Goal: Task Accomplishment & Management: Complete application form

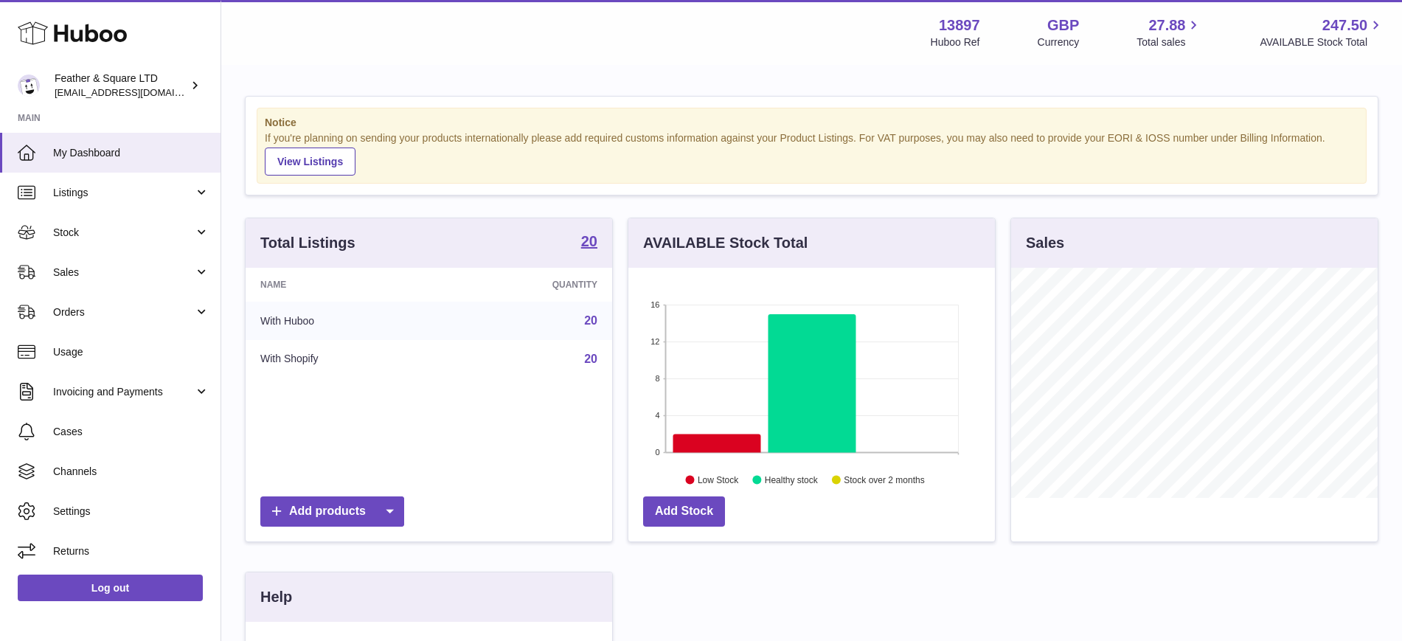
scroll to position [230, 366]
click at [108, 271] on span "Sales" at bounding box center [123, 272] width 141 height 14
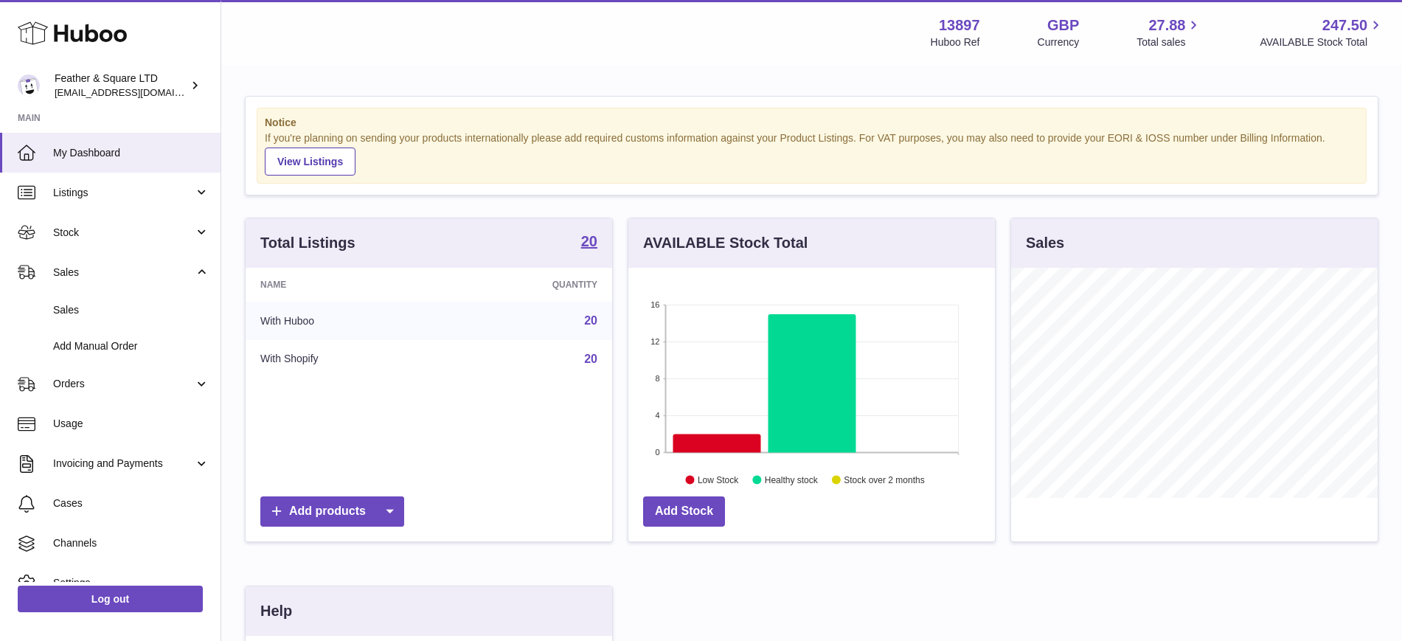
click at [105, 314] on span "Sales" at bounding box center [131, 310] width 156 height 14
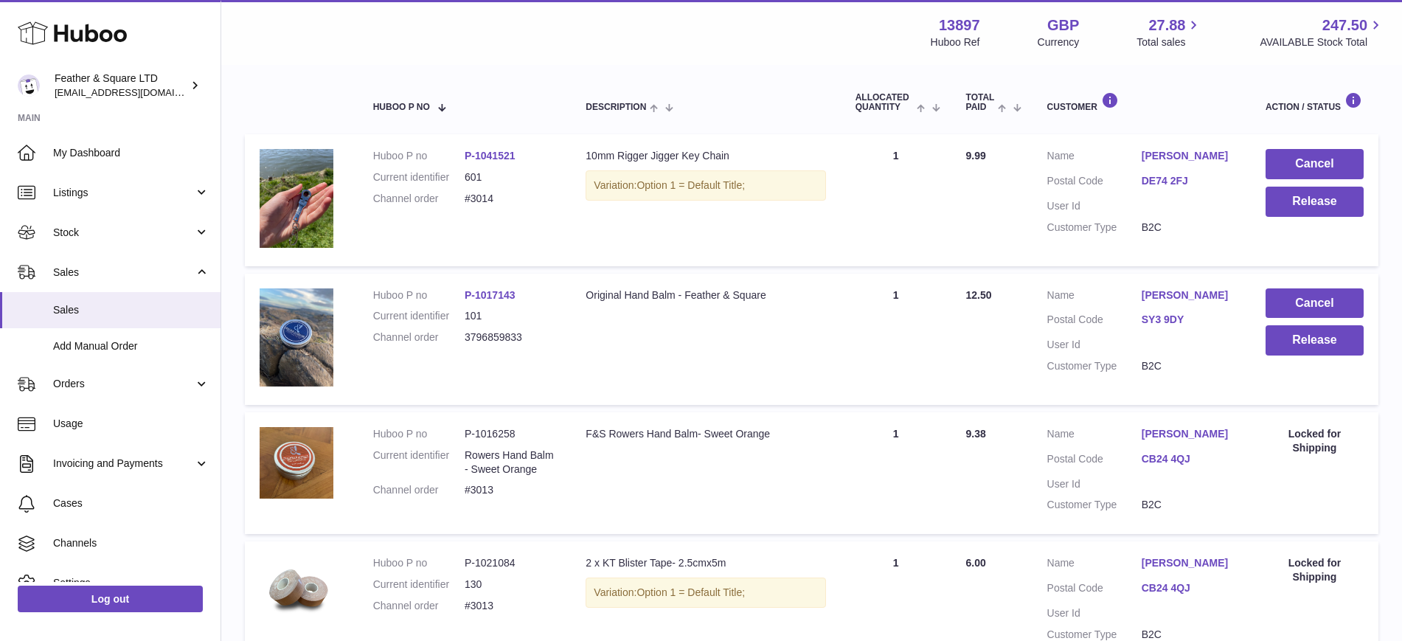
scroll to position [209, 0]
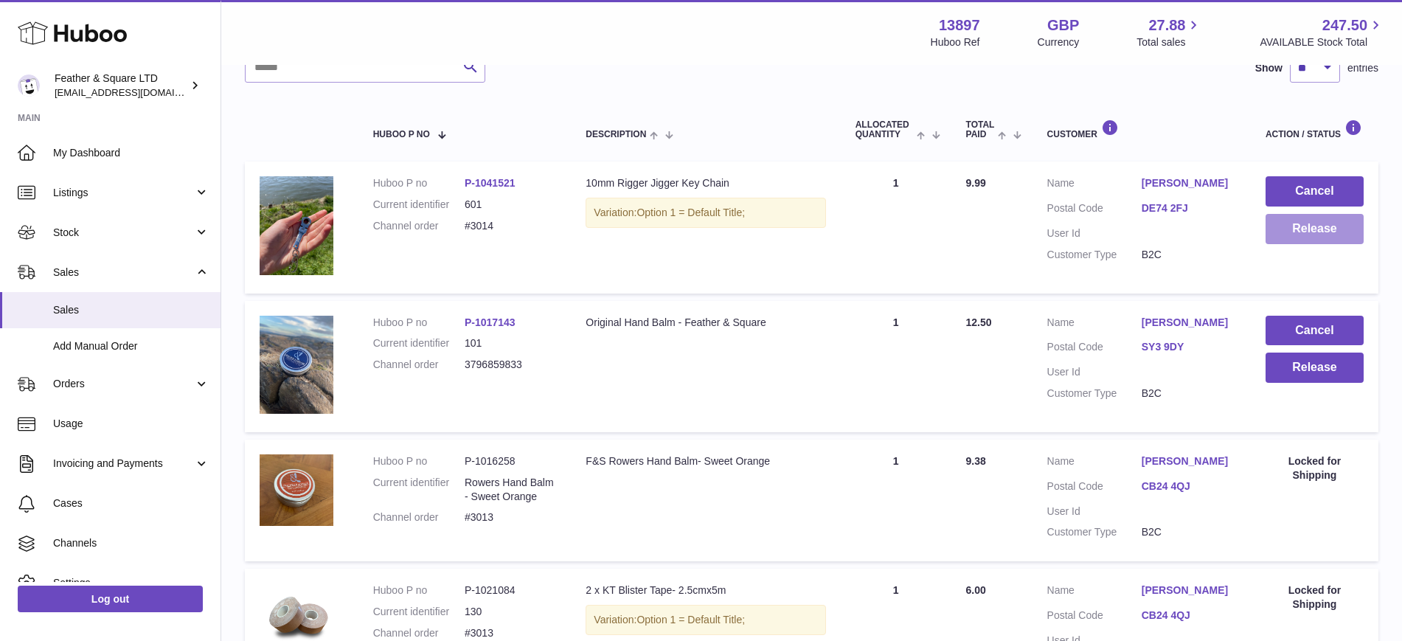
click at [1298, 234] on button "Release" at bounding box center [1314, 229] width 98 height 30
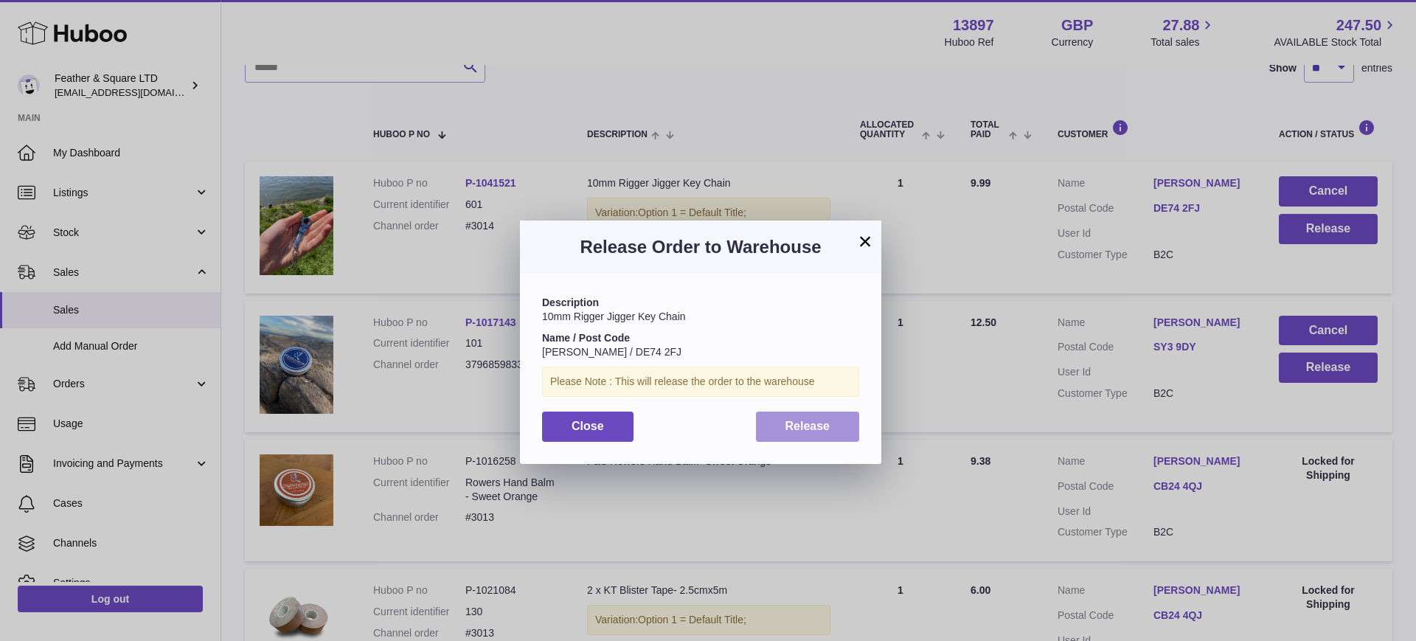
click at [809, 431] on span "Release" at bounding box center [807, 426] width 45 height 13
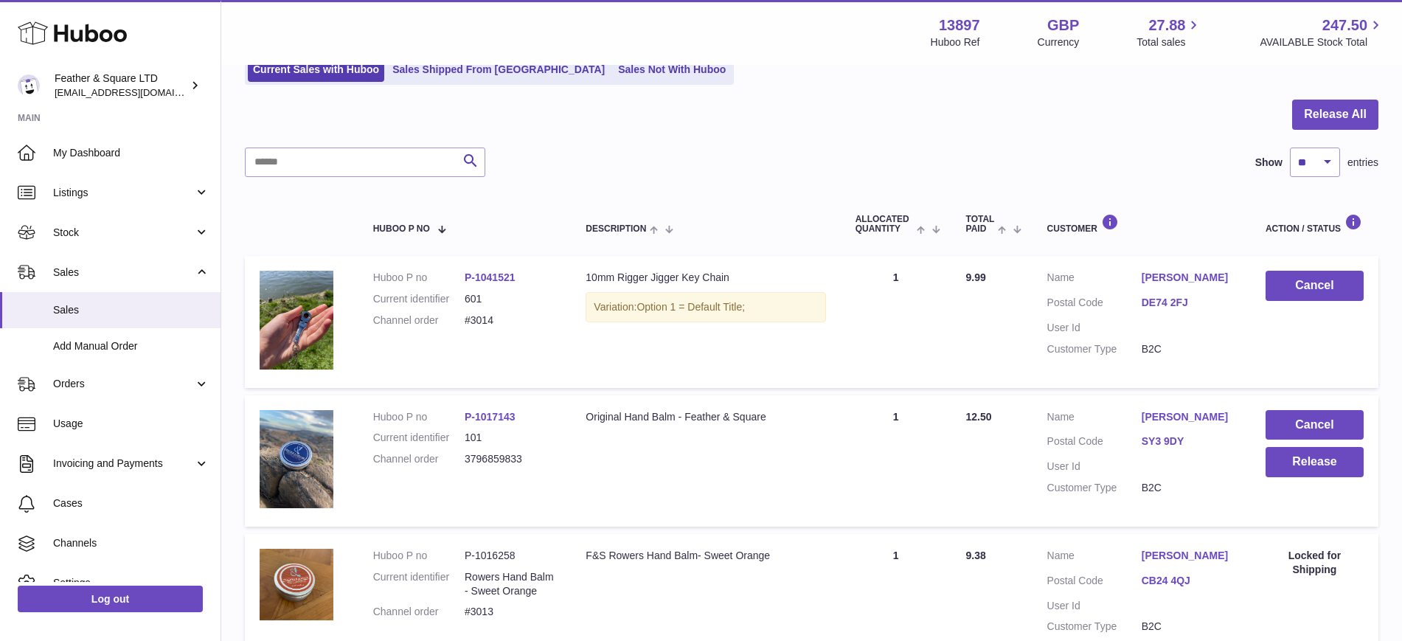
scroll to position [0, 0]
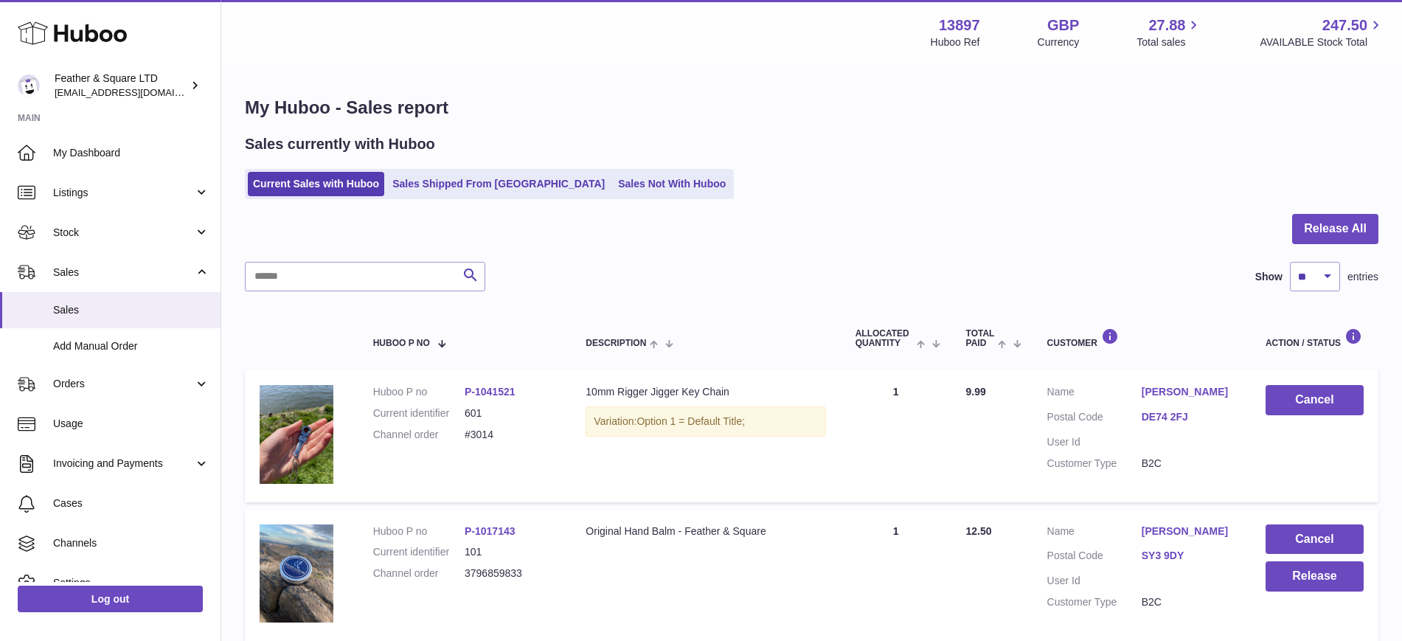
click at [480, 167] on div "Sales currently with Huboo Current Sales with Huboo Sales Shipped From Huboo Sa…" at bounding box center [811, 166] width 1133 height 65
click at [464, 187] on link "Sales Shipped From Huboo" at bounding box center [498, 184] width 223 height 24
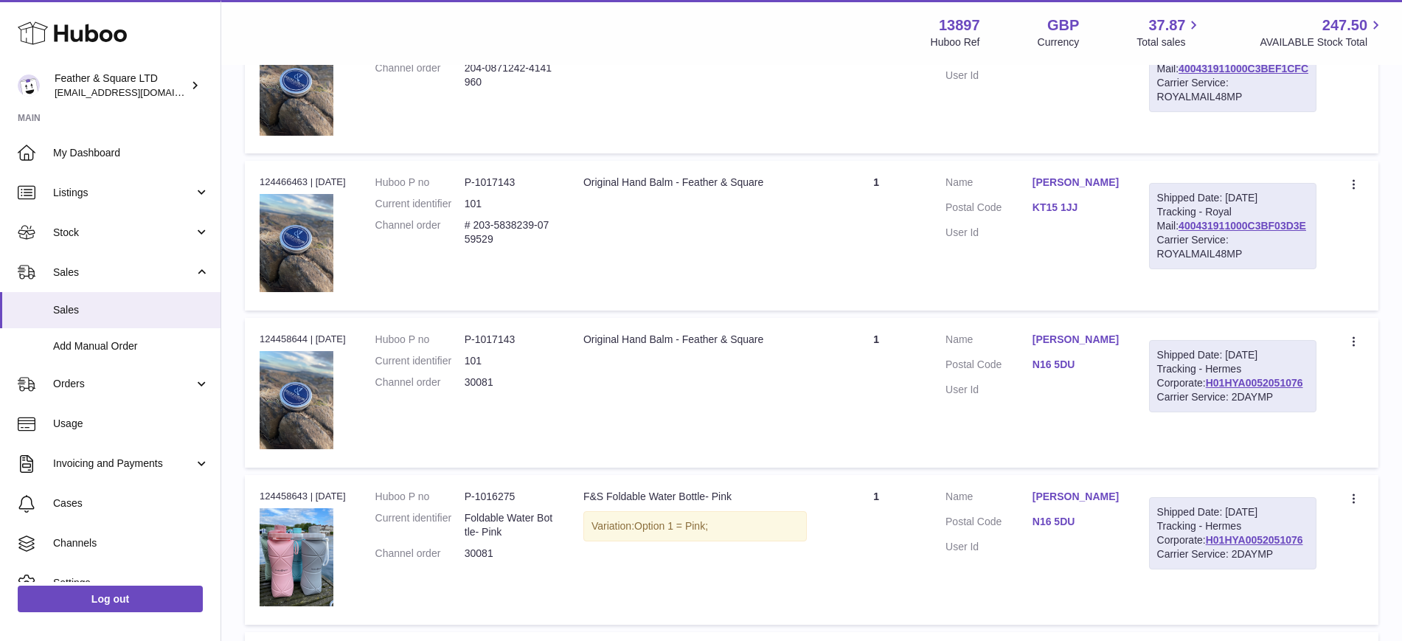
scroll to position [346, 0]
drag, startPoint x: 1286, startPoint y: 408, endPoint x: 1175, endPoint y: 411, distance: 111.4
click at [1175, 411] on div "Shipped Date: 10th Sep 2025 Tracking - Hermes Corporate: H01HYA0052051076 Carri…" at bounding box center [1232, 375] width 167 height 72
copy link "H01HYA0052051076"
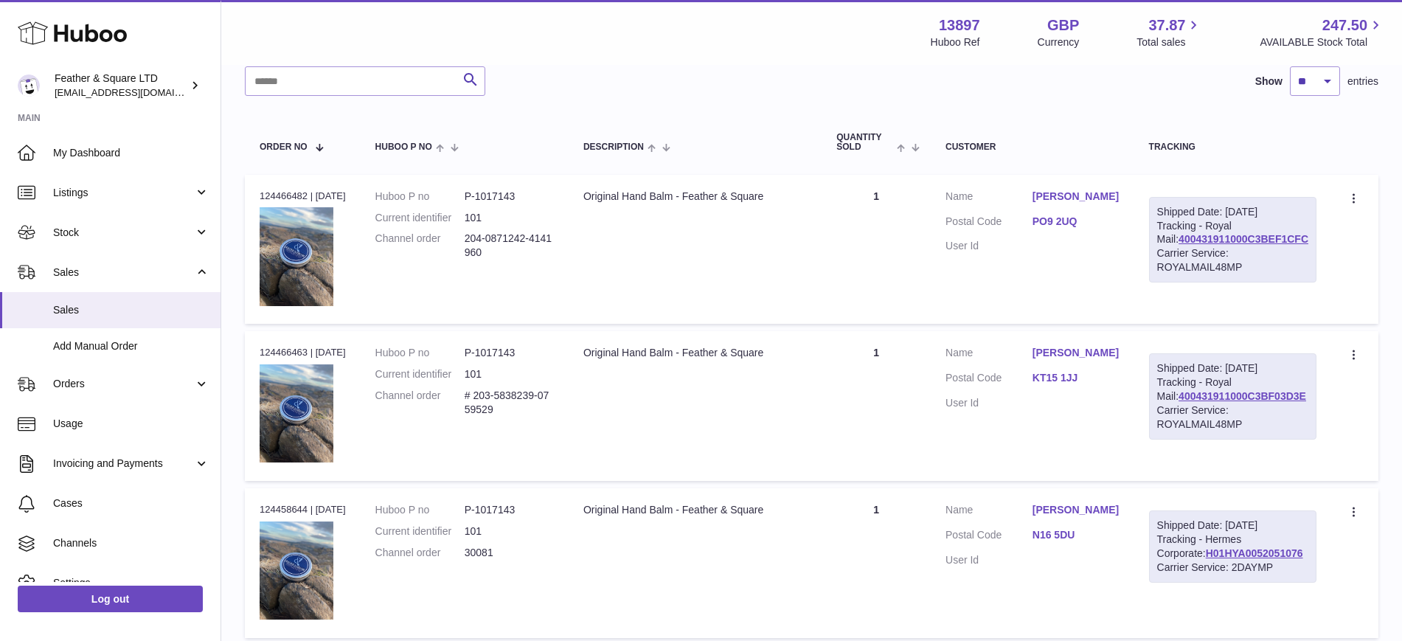
scroll to position [0, 0]
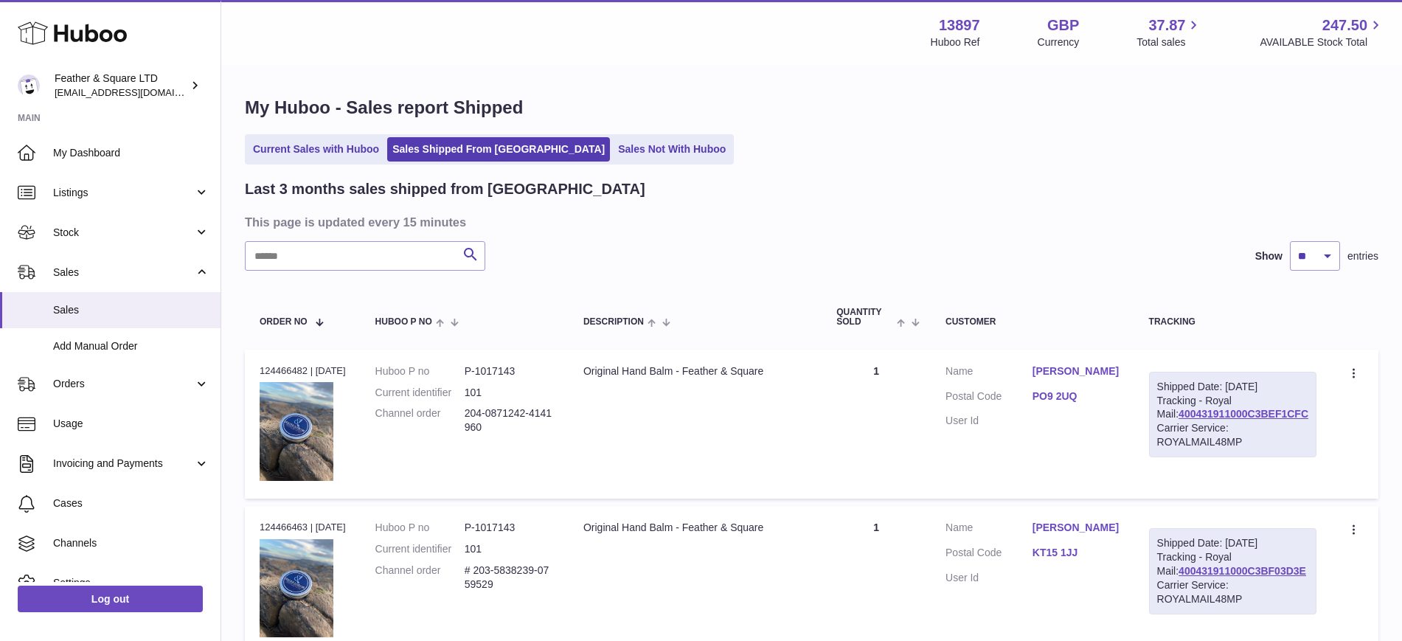
click at [105, 237] on span "Stock" at bounding box center [123, 233] width 141 height 14
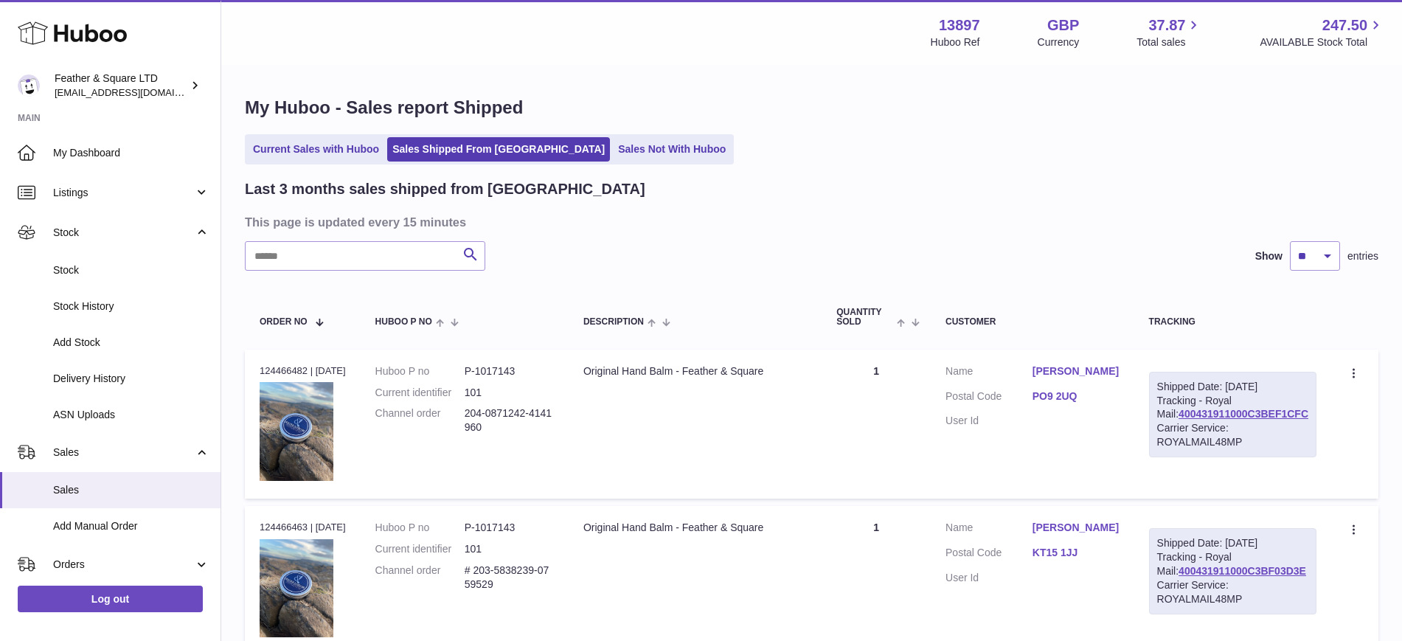
click at [104, 333] on link "Add Stock" at bounding box center [110, 342] width 220 height 36
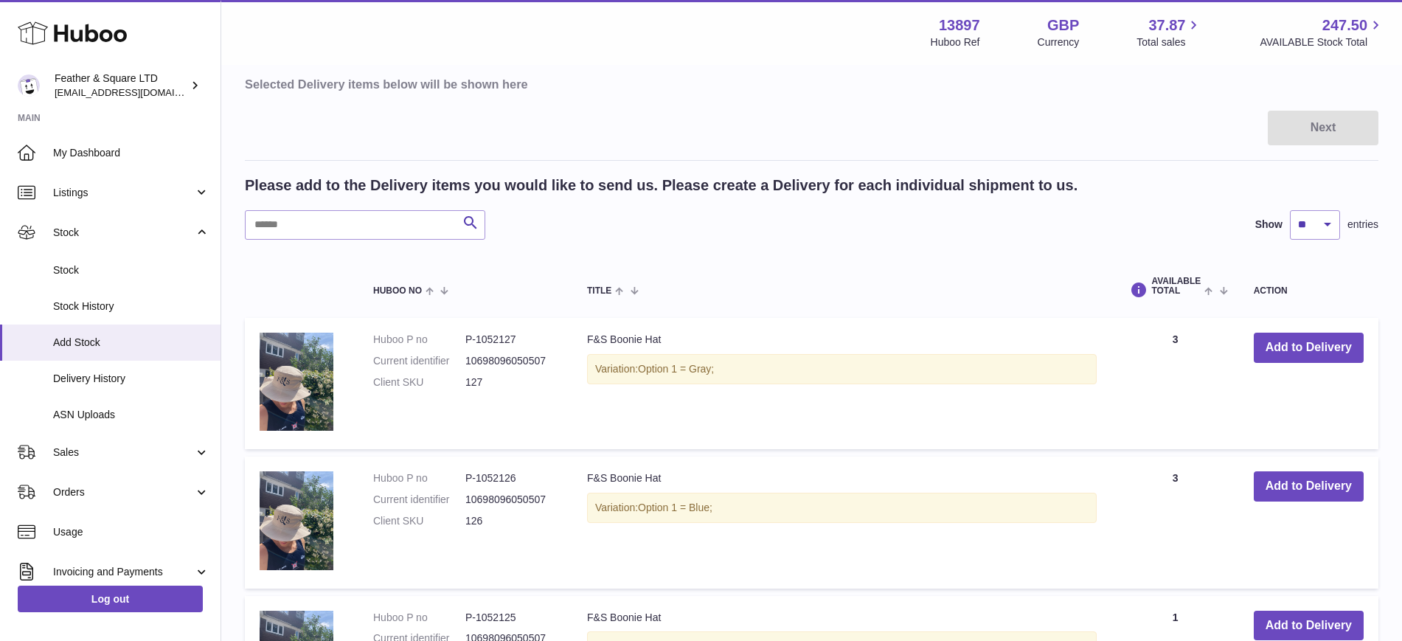
scroll to position [158, 0]
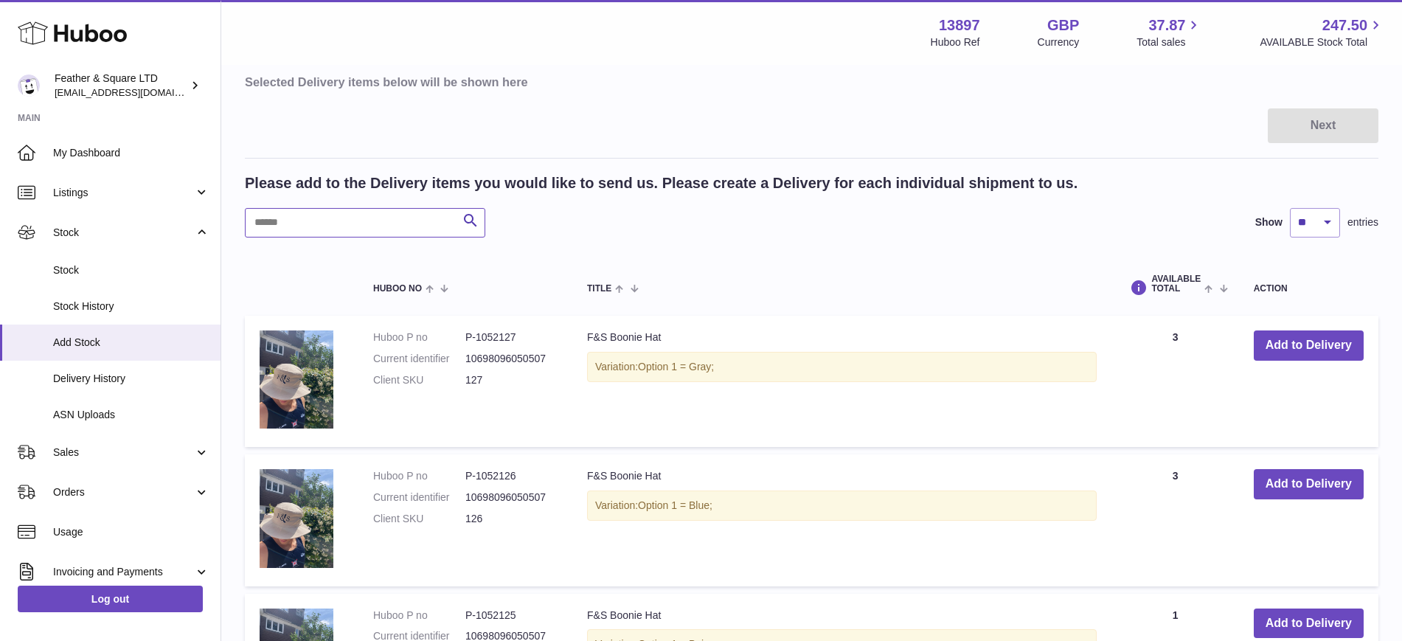
click at [385, 229] on input "text" at bounding box center [365, 222] width 240 height 29
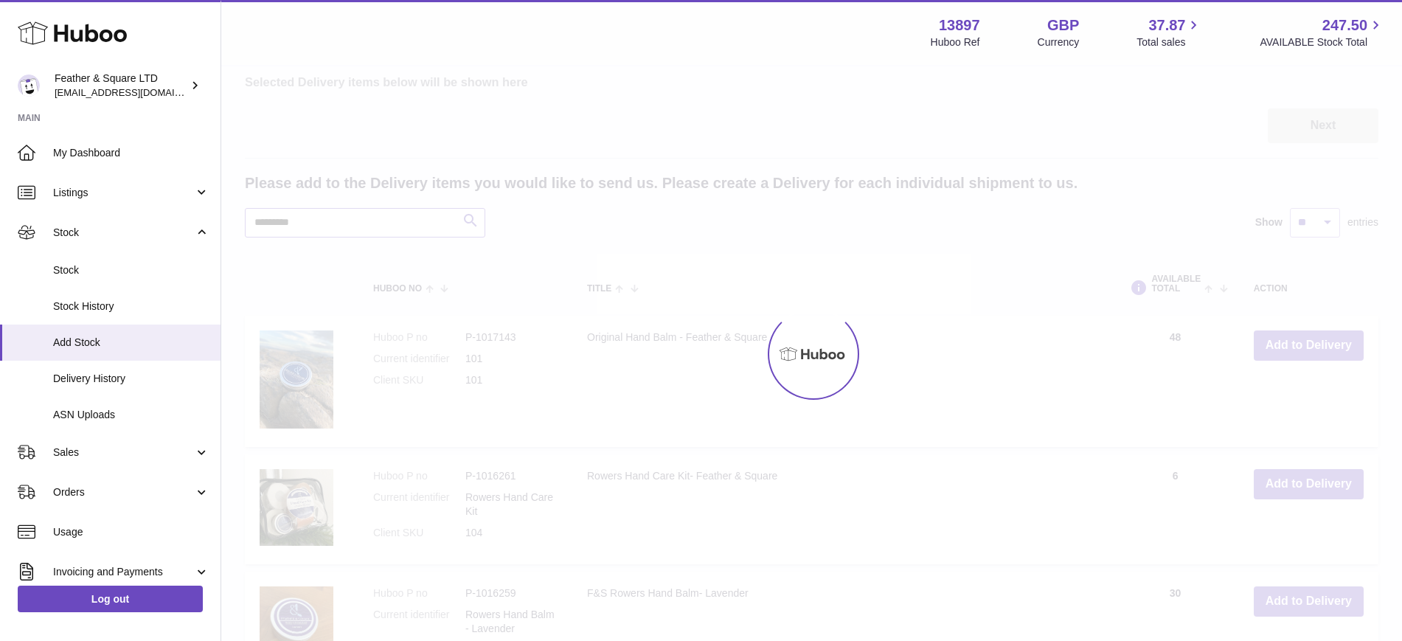
scroll to position [100, 0]
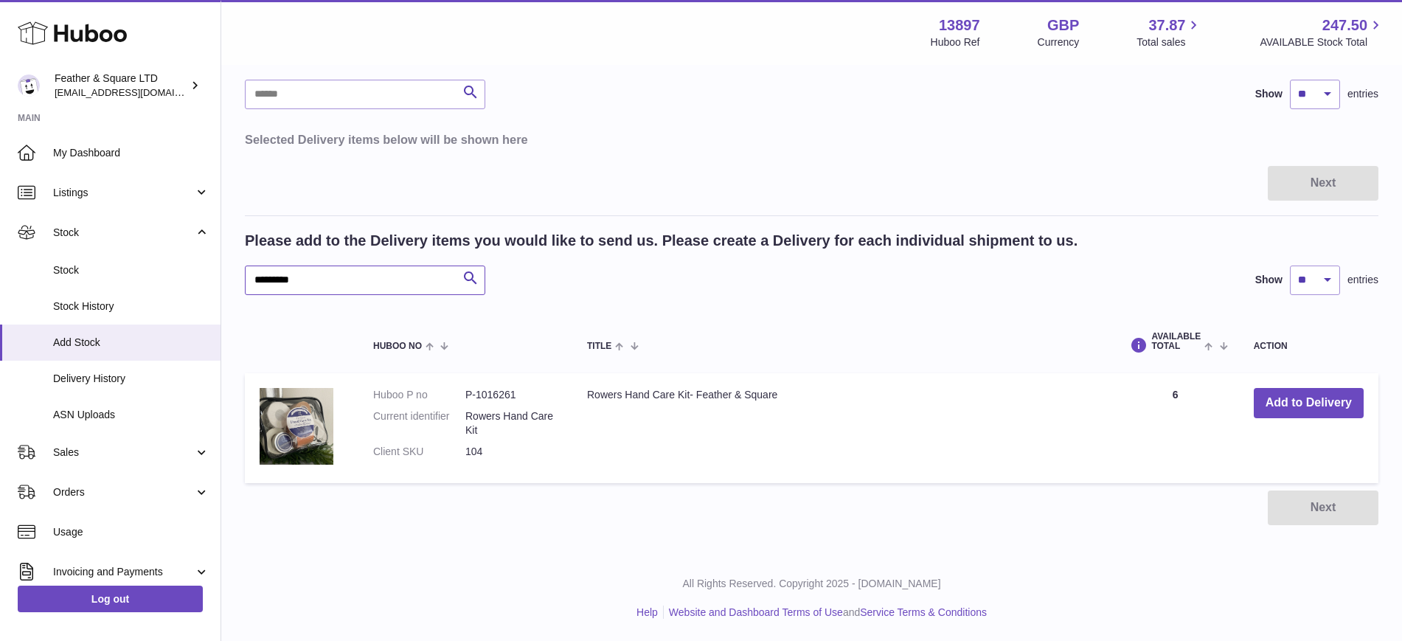
type input "*********"
click at [1339, 403] on button "Add to Delivery" at bounding box center [1308, 403] width 110 height 30
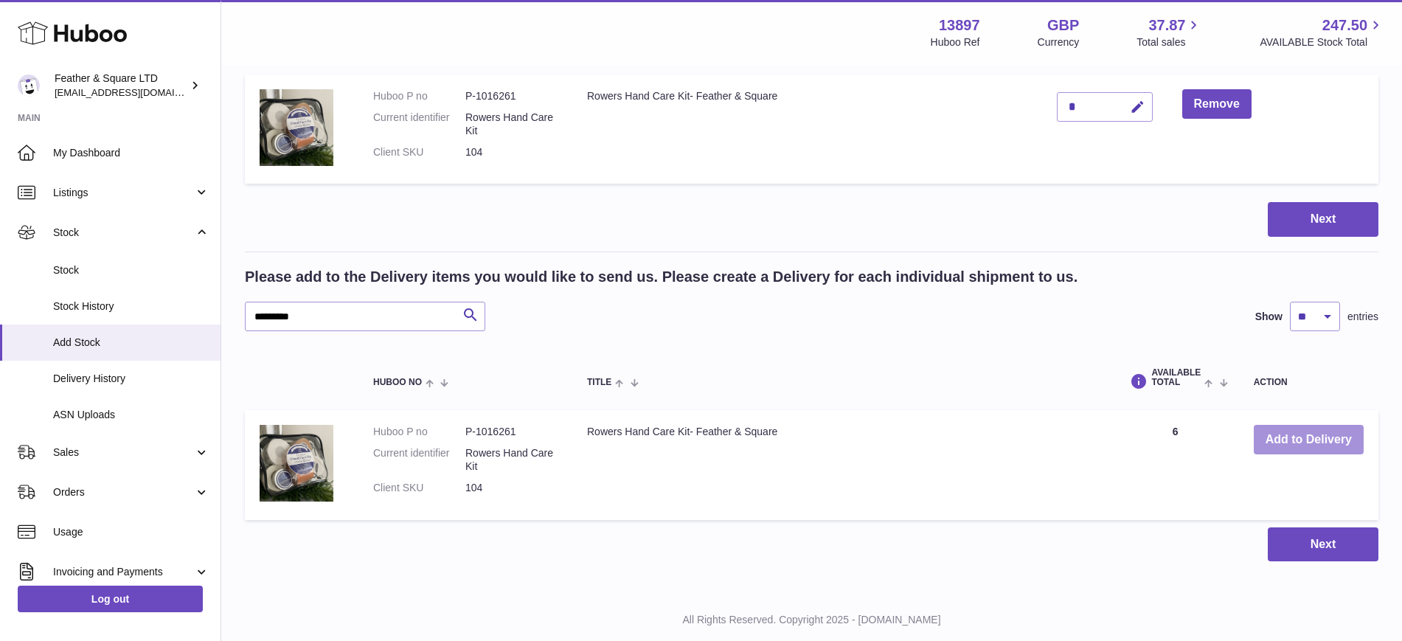
scroll to position [136, 0]
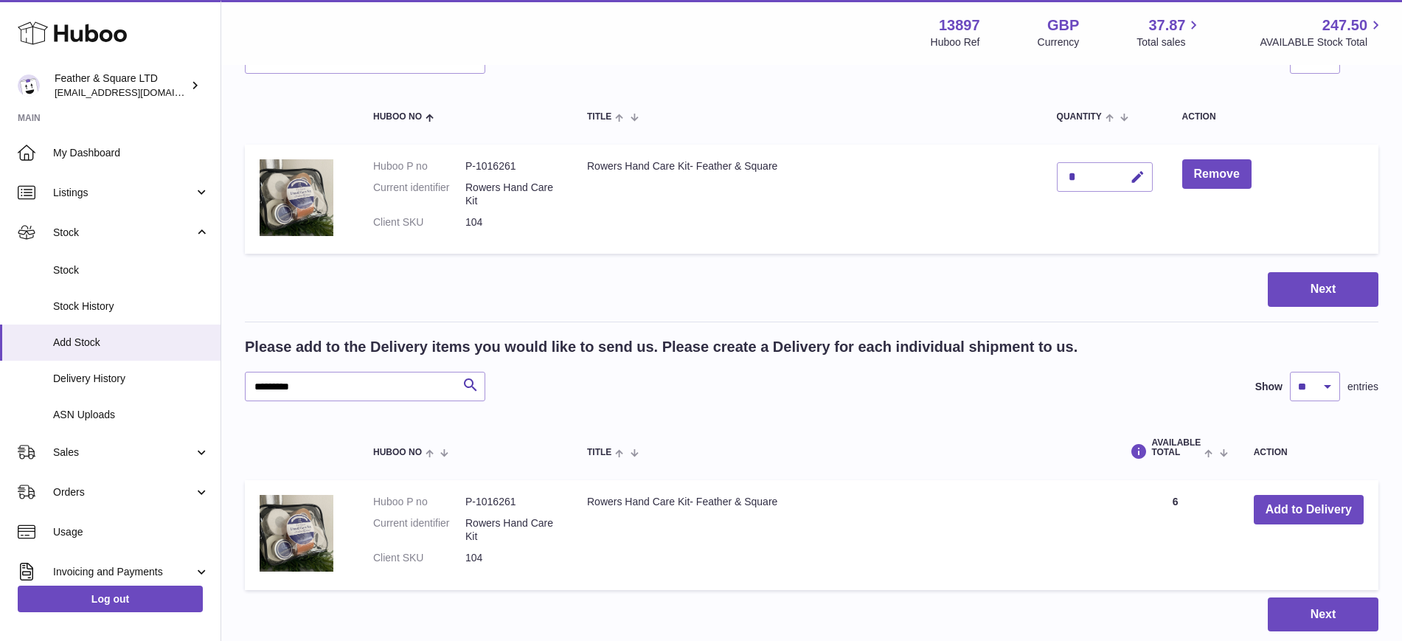
click at [1097, 187] on div "*" at bounding box center [1105, 176] width 96 height 29
click at [1133, 179] on icon "button" at bounding box center [1137, 177] width 15 height 15
type input "**"
click at [1138, 182] on icon "submit" at bounding box center [1137, 176] width 13 height 13
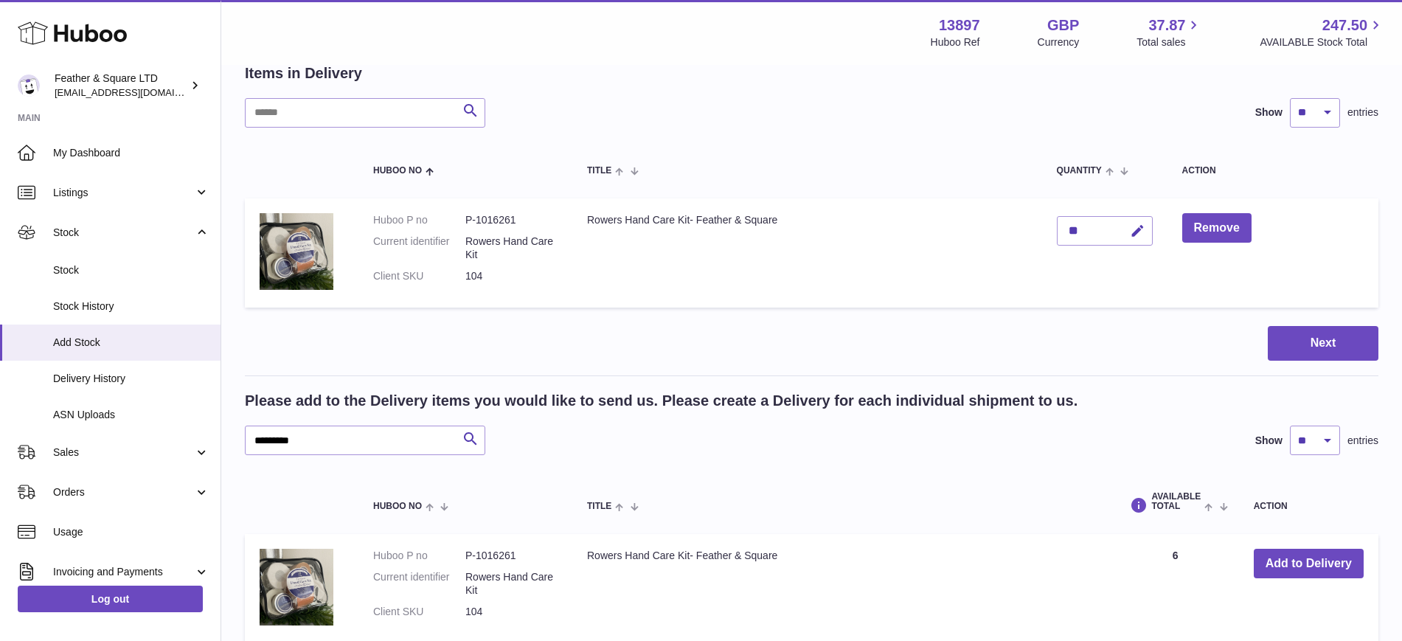
scroll to position [84, 0]
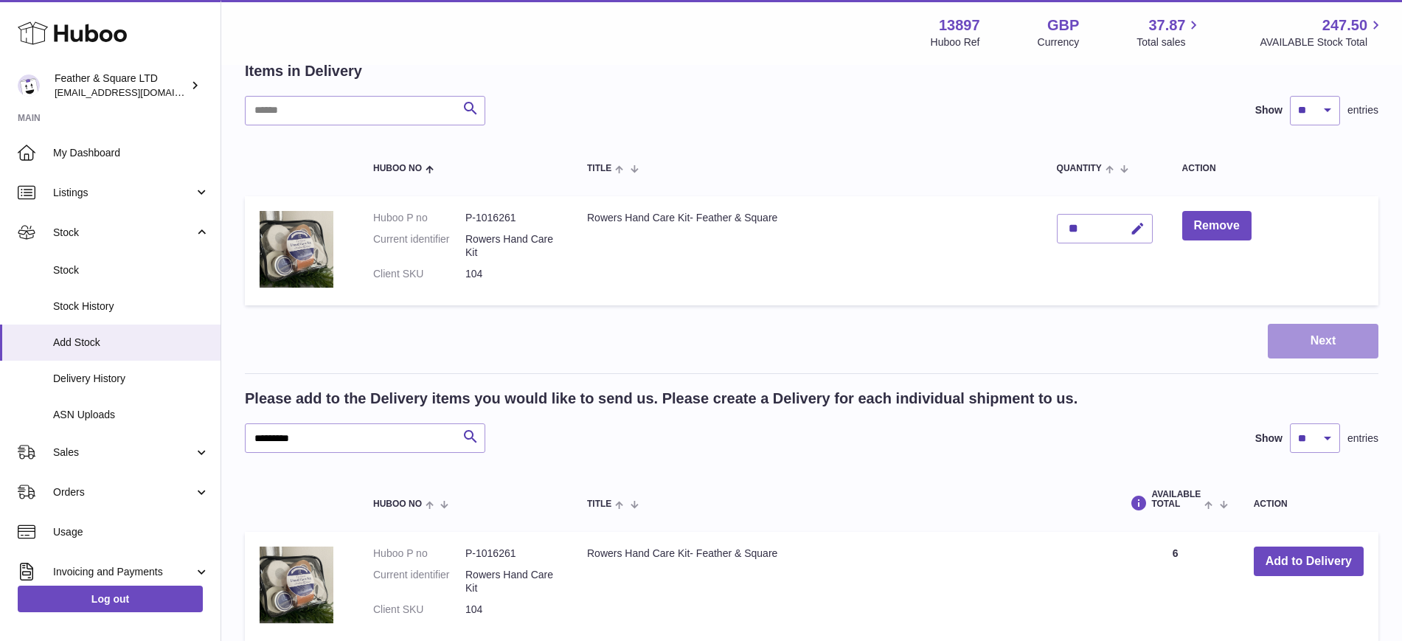
click at [1320, 339] on button "Next" at bounding box center [1322, 341] width 111 height 35
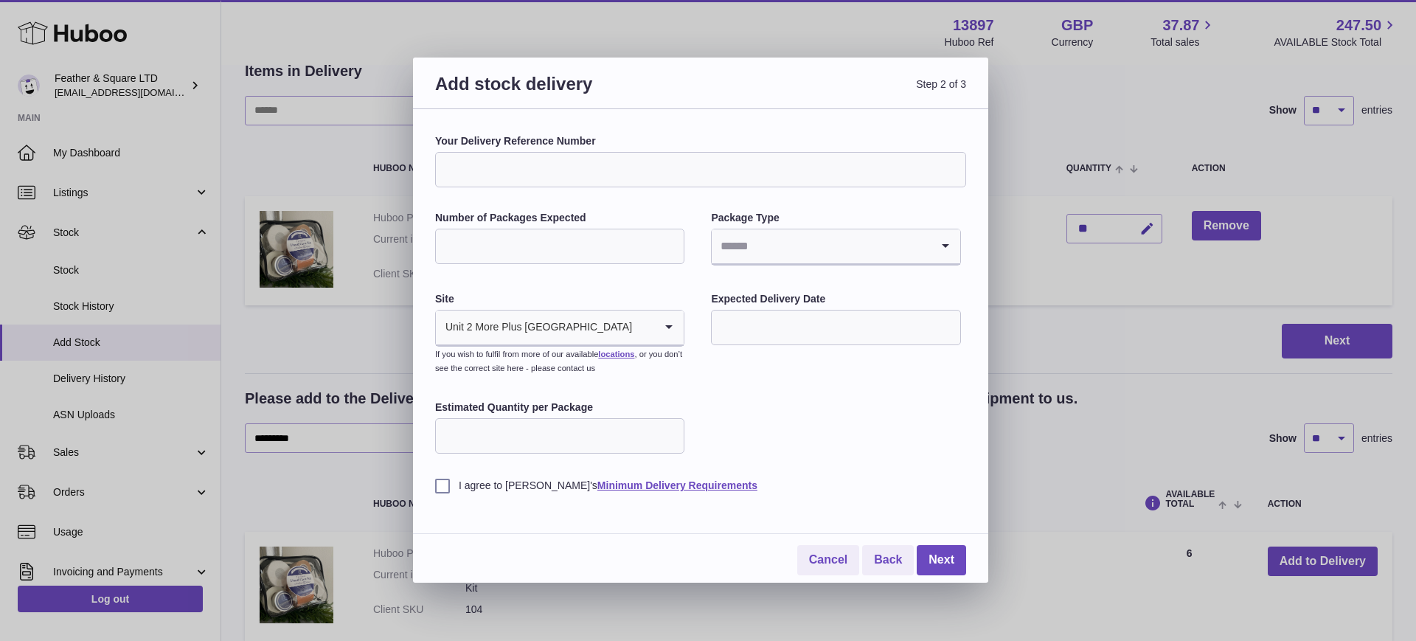
click at [614, 170] on input "Your Delivery Reference Number" at bounding box center [700, 169] width 531 height 35
type input "**********"
click at [609, 205] on div "**********" at bounding box center [700, 313] width 531 height 358
click at [551, 246] on input "Number of Packages Expected" at bounding box center [559, 246] width 249 height 35
type input "*"
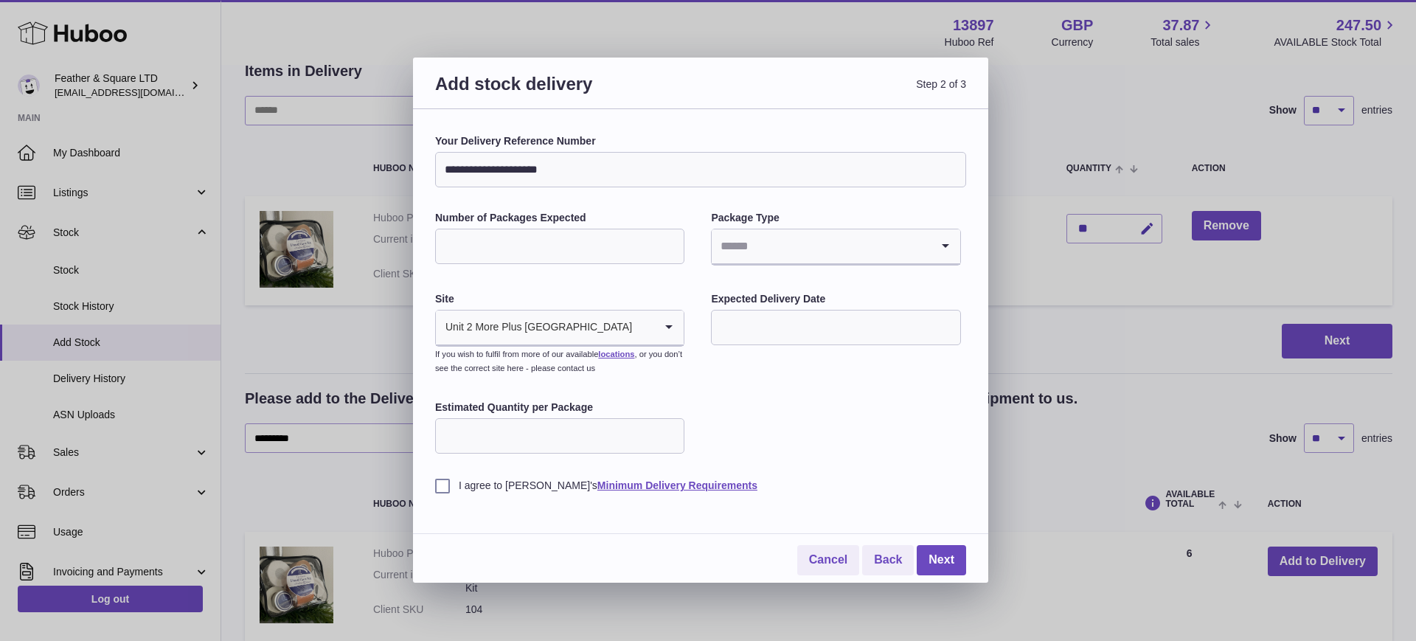
click at [623, 218] on label "Number of Packages Expected" at bounding box center [559, 218] width 249 height 14
click at [623, 229] on input "*" at bounding box center [559, 246] width 249 height 35
click at [762, 242] on input "Search for option" at bounding box center [821, 246] width 218 height 34
click at [731, 344] on li "Boxes" at bounding box center [835, 344] width 246 height 29
click at [554, 439] on input "Estimated Quantity per Package" at bounding box center [559, 435] width 249 height 35
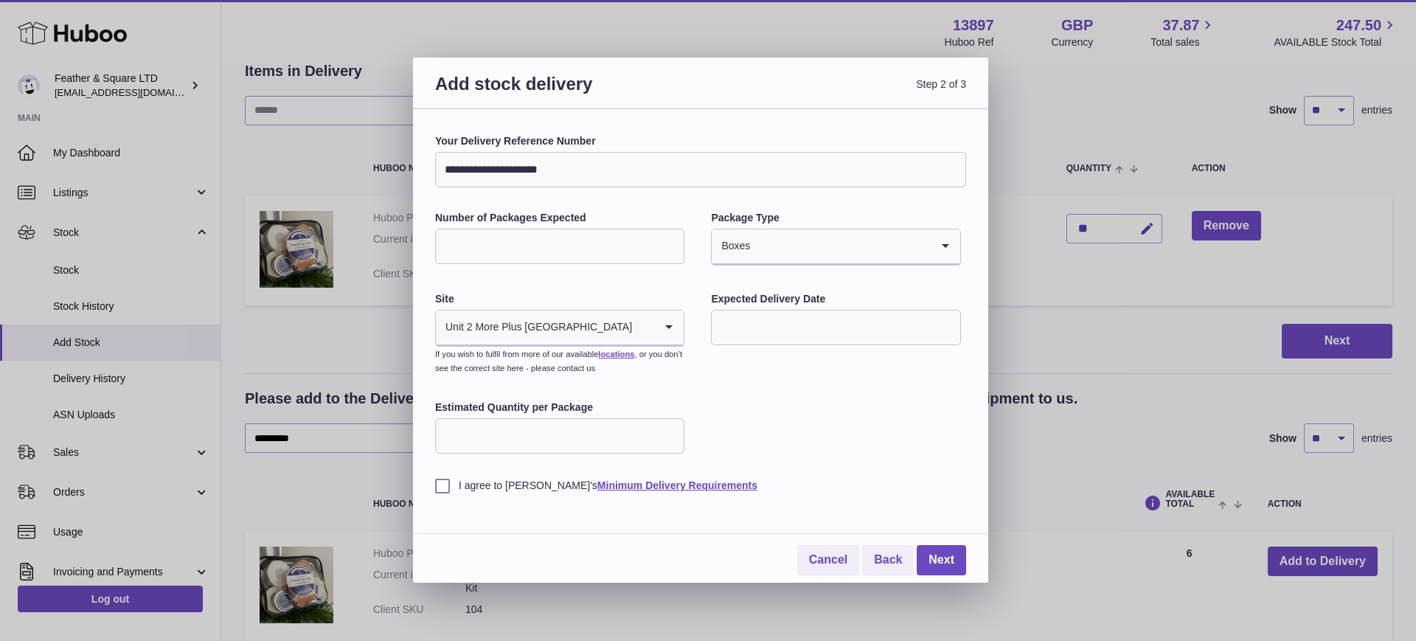
type input "**"
click at [762, 364] on div "**********" at bounding box center [700, 313] width 531 height 358
click at [771, 336] on input "text" at bounding box center [835, 327] width 249 height 35
click at [883, 451] on span "13" at bounding box center [882, 450] width 27 height 27
type input "**********"
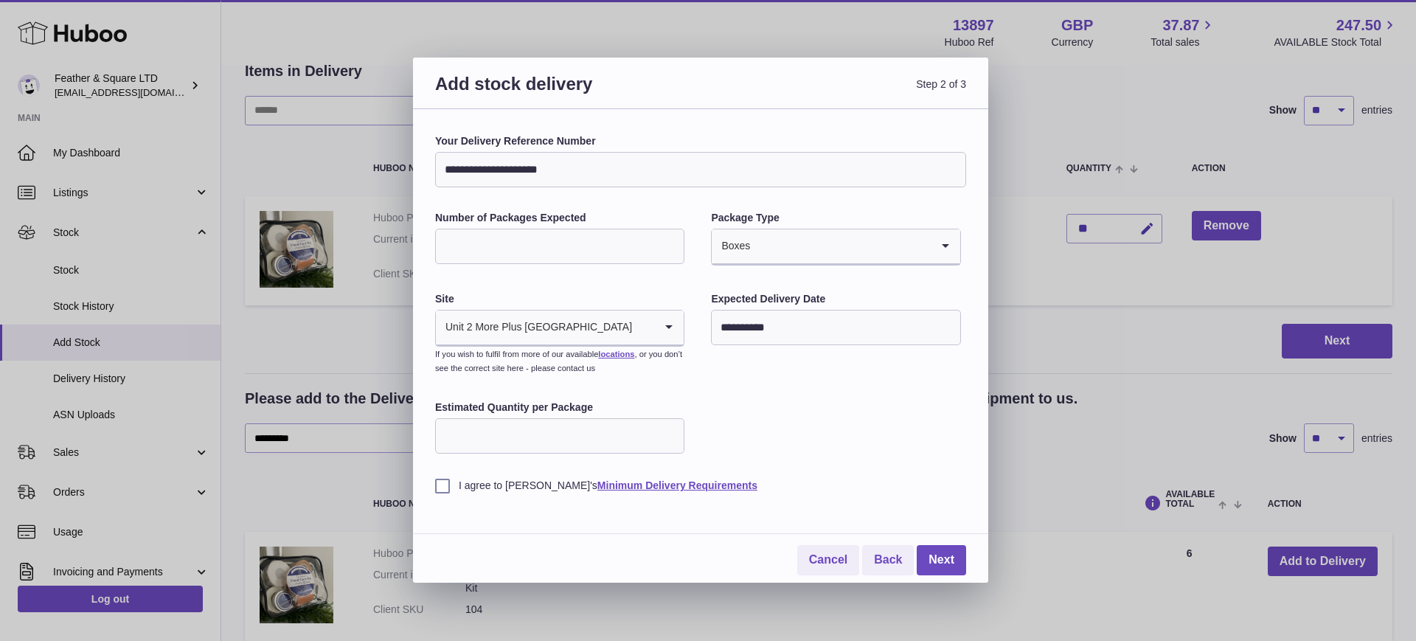
click at [443, 481] on label "I agree to [PERSON_NAME]'s Minimum Delivery Requirements" at bounding box center [700, 486] width 531 height 14
click at [946, 563] on link "Next" at bounding box center [941, 560] width 49 height 30
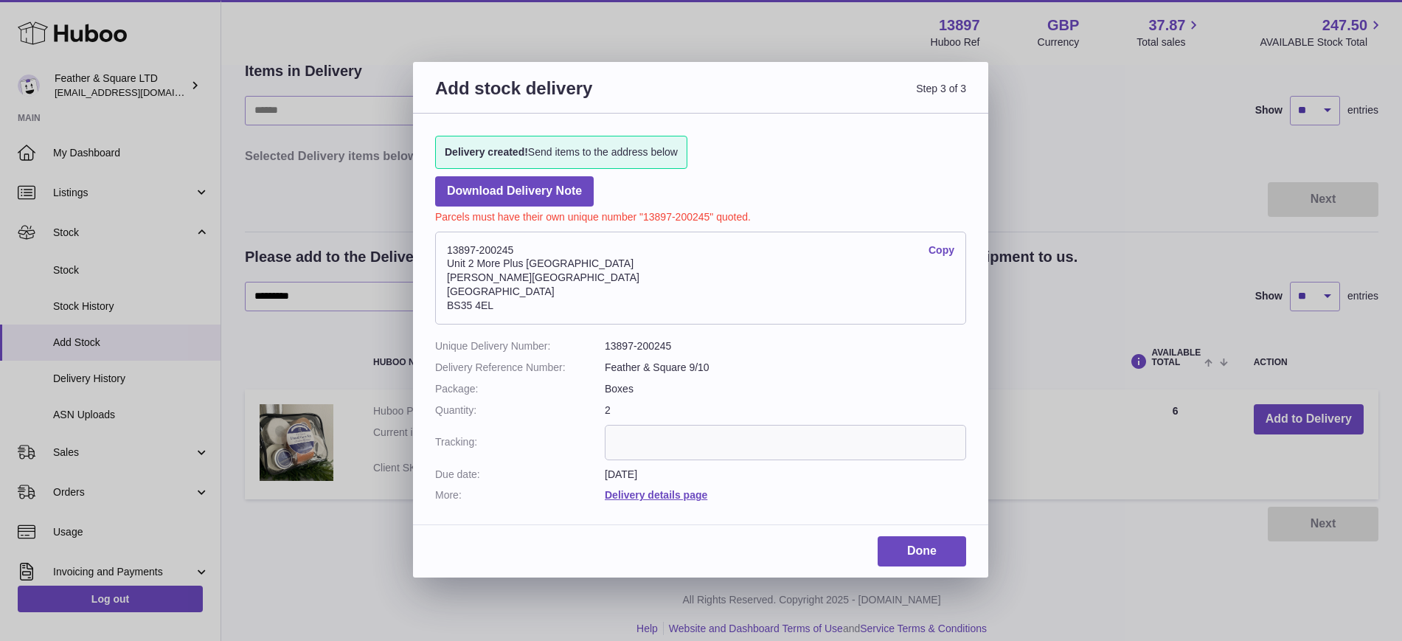
click at [931, 246] on link "Copy" at bounding box center [941, 250] width 26 height 14
